Goal: Transaction & Acquisition: Purchase product/service

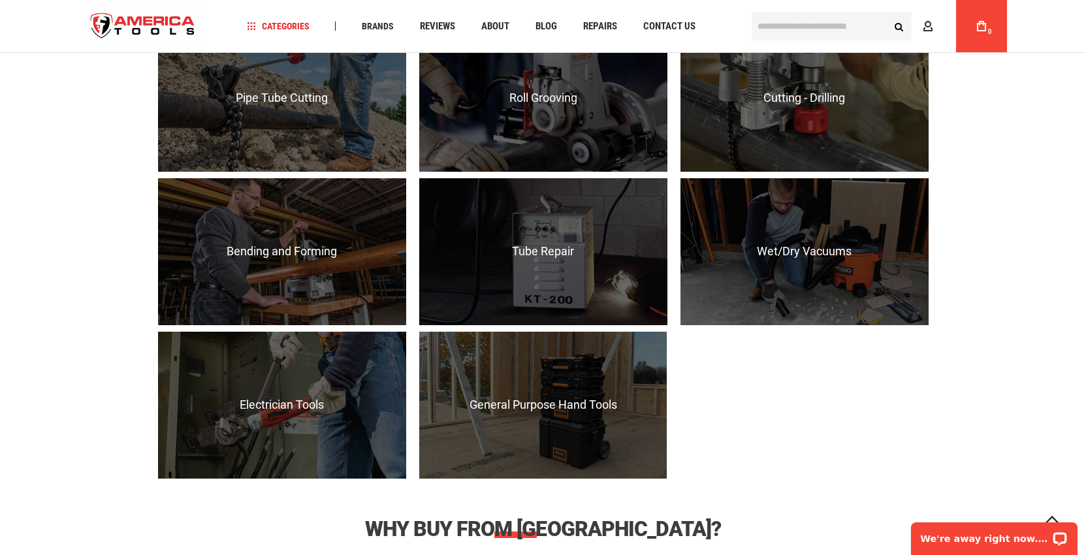
scroll to position [1306, 0]
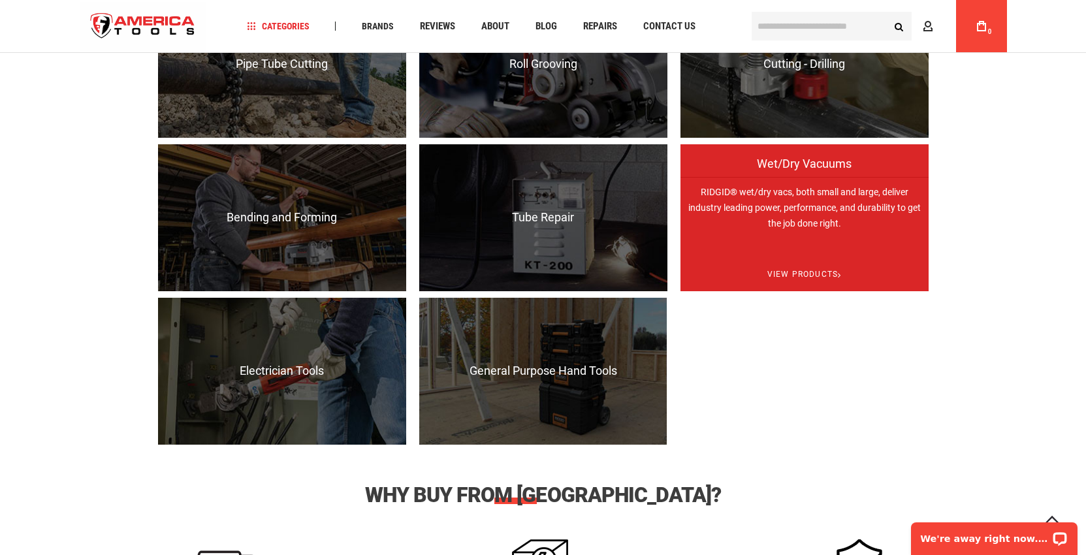
click at [735, 237] on p "RIDGID® wet/dry vacs, both small and large, deliver industry leading power, per…" at bounding box center [804, 250] width 248 height 147
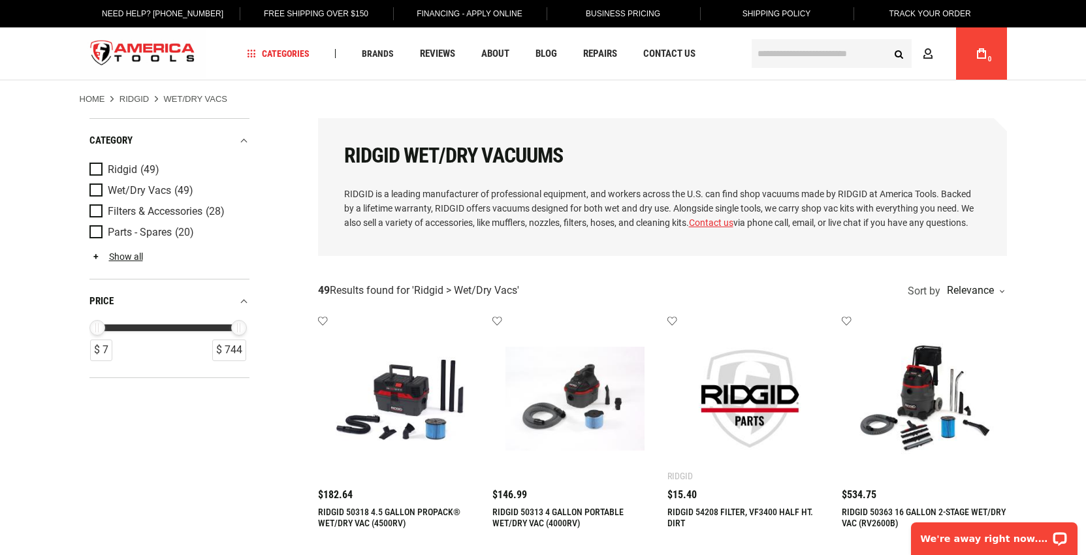
click at [808, 53] on input "text" at bounding box center [832, 53] width 160 height 29
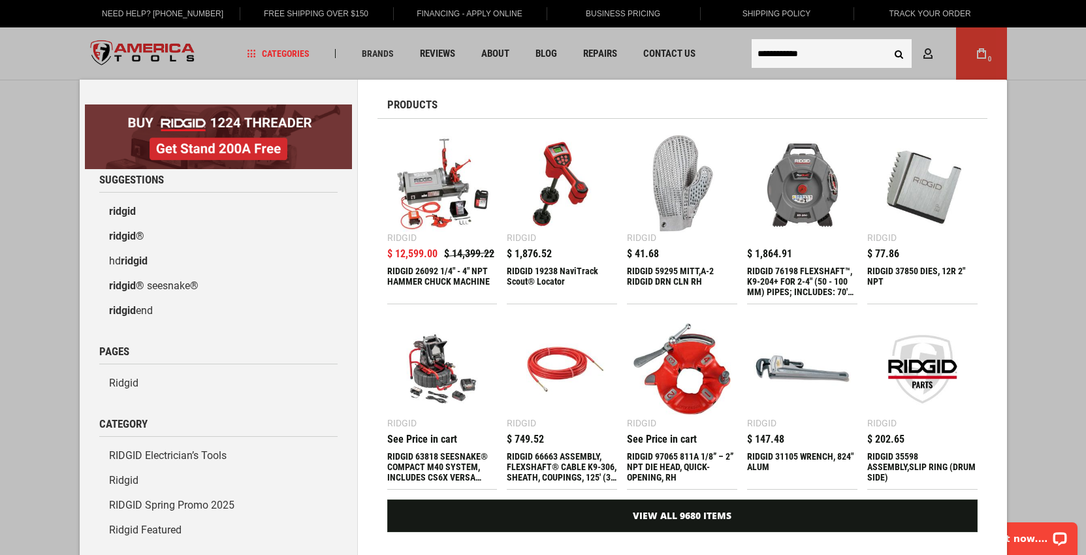
type input "**********"
click at [887, 41] on button "Search" at bounding box center [899, 53] width 25 height 25
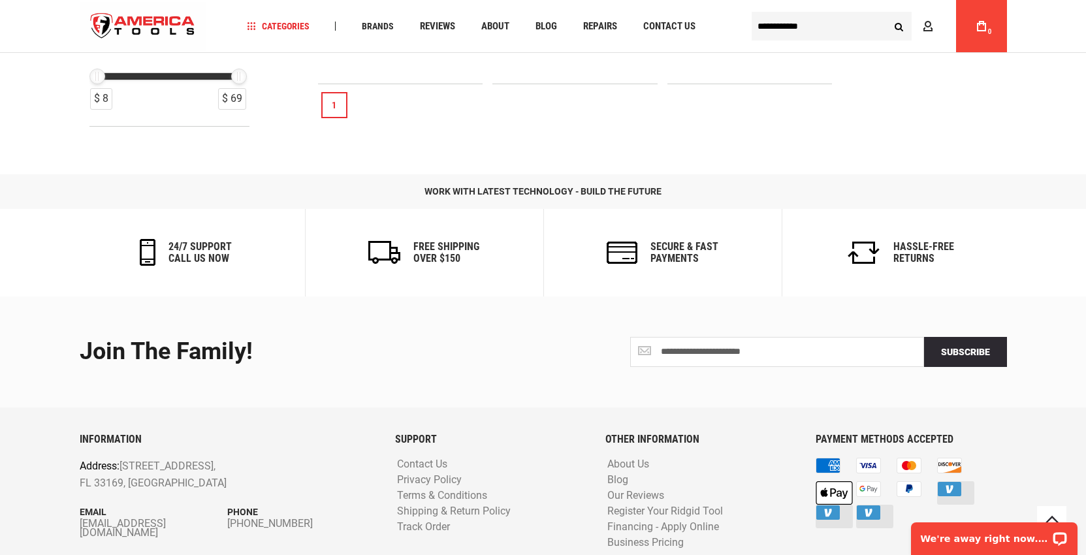
scroll to position [784, 0]
